Goal: Task Accomplishment & Management: Use online tool/utility

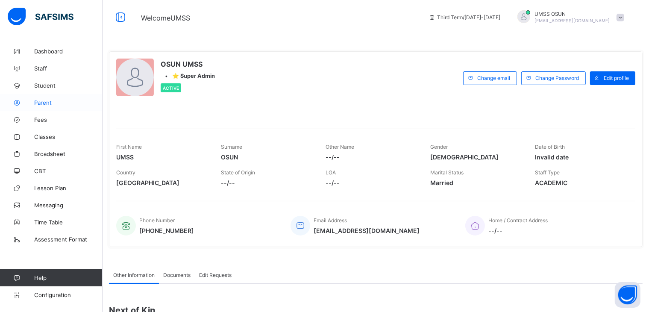
click at [39, 100] on span "Parent" at bounding box center [68, 102] width 68 height 7
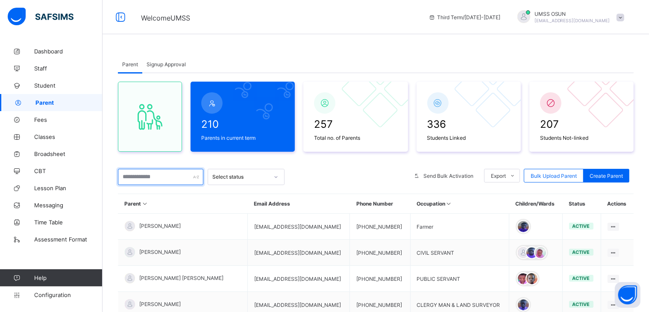
click at [152, 178] on input "text" at bounding box center [160, 177] width 85 height 16
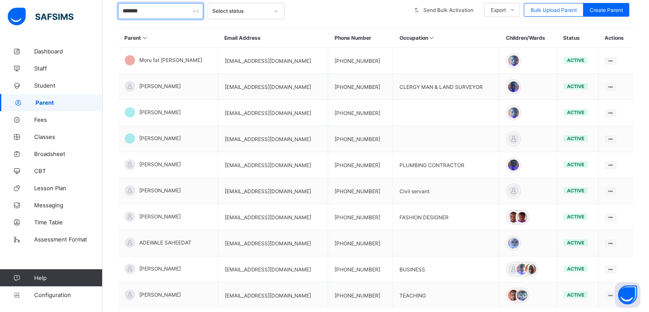
scroll to position [171, 0]
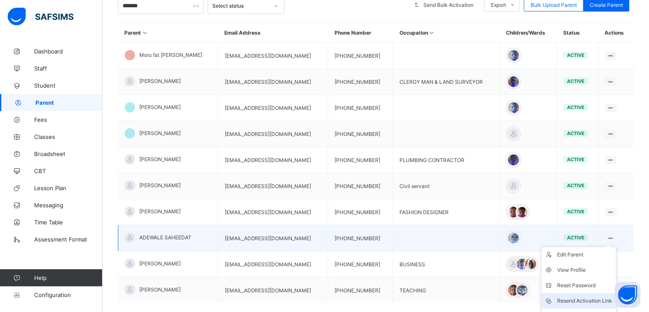
click at [591, 298] on div "Resend Activation Link" at bounding box center [585, 301] width 55 height 9
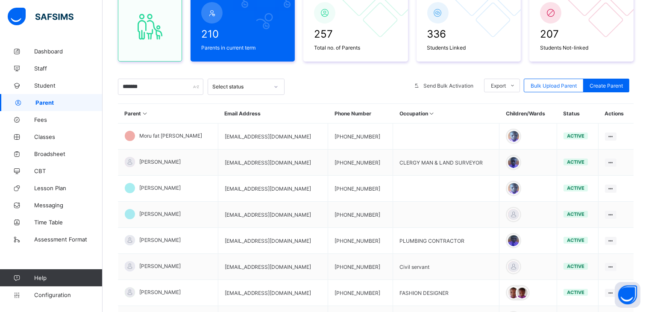
scroll to position [85, 0]
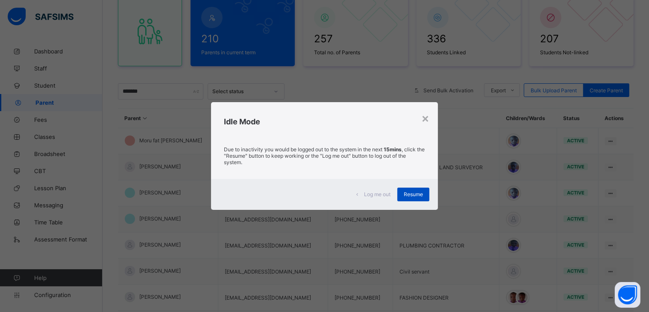
click at [415, 195] on span "Resume" at bounding box center [413, 194] width 19 height 6
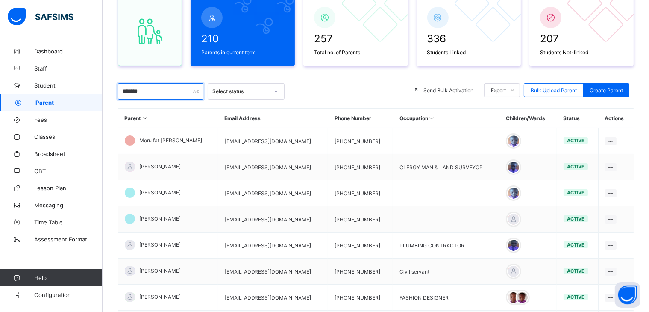
click at [152, 90] on input "*******" at bounding box center [160, 91] width 85 height 16
type input "*"
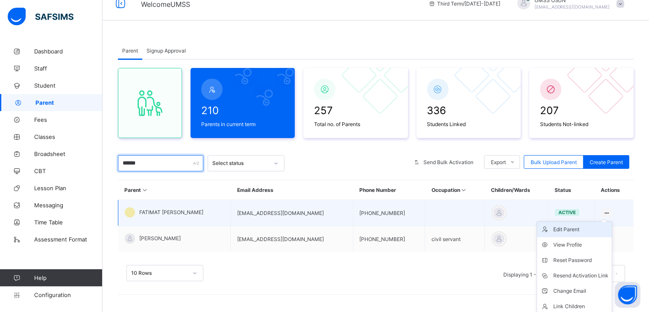
scroll to position [31, 0]
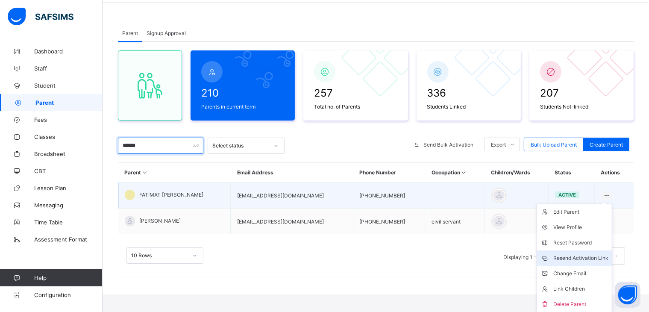
type input "******"
click at [574, 257] on div "Resend Activation Link" at bounding box center [580, 258] width 55 height 9
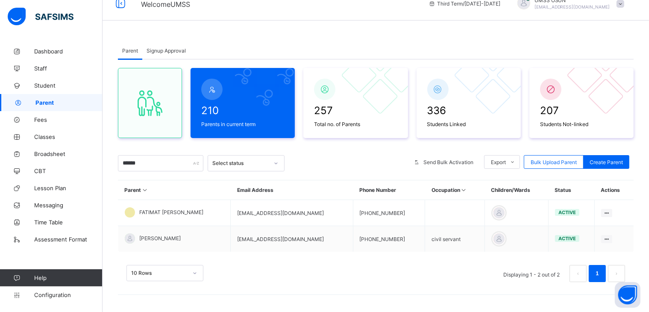
scroll to position [14, 0]
click at [48, 51] on span "Dashboard" at bounding box center [68, 51] width 68 height 7
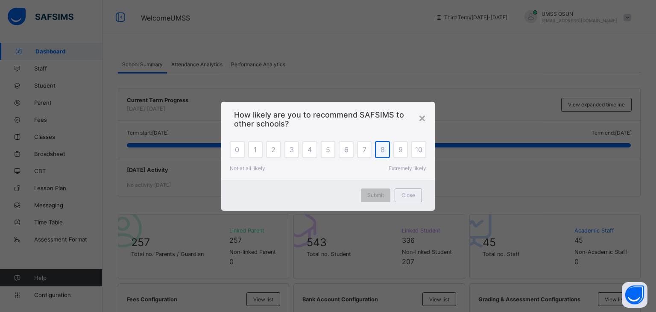
click at [381, 146] on span "8" at bounding box center [383, 149] width 4 height 9
click at [371, 193] on span "Submit" at bounding box center [376, 195] width 17 height 6
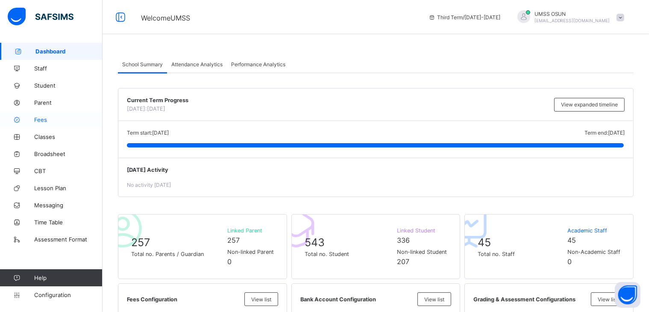
click at [56, 120] on span "Fees" at bounding box center [68, 119] width 68 height 7
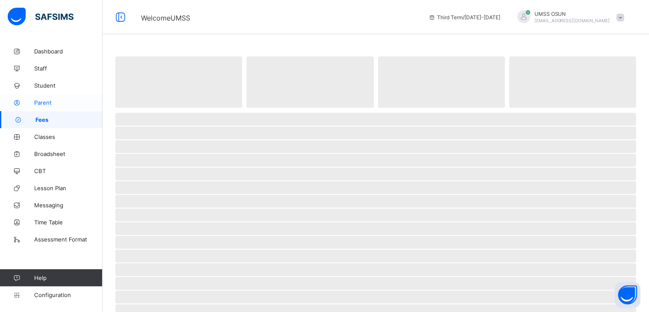
click at [46, 100] on span "Parent" at bounding box center [68, 102] width 68 height 7
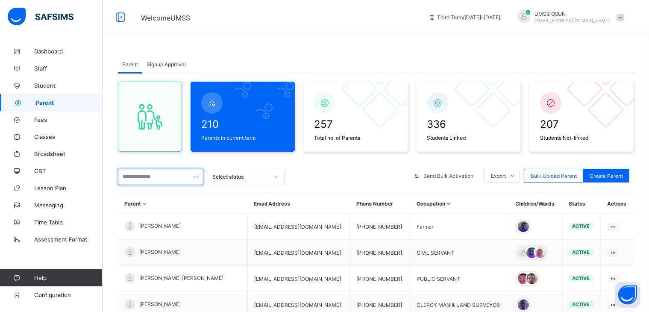
click at [168, 177] on input "text" at bounding box center [160, 177] width 85 height 16
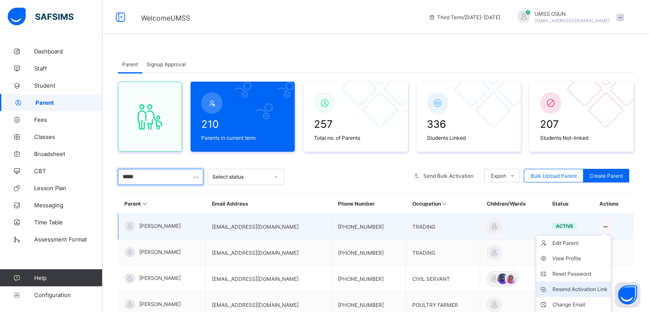
type input "*****"
click at [578, 286] on div "Resend Activation Link" at bounding box center [580, 289] width 55 height 9
